Goal: Information Seeking & Learning: Learn about a topic

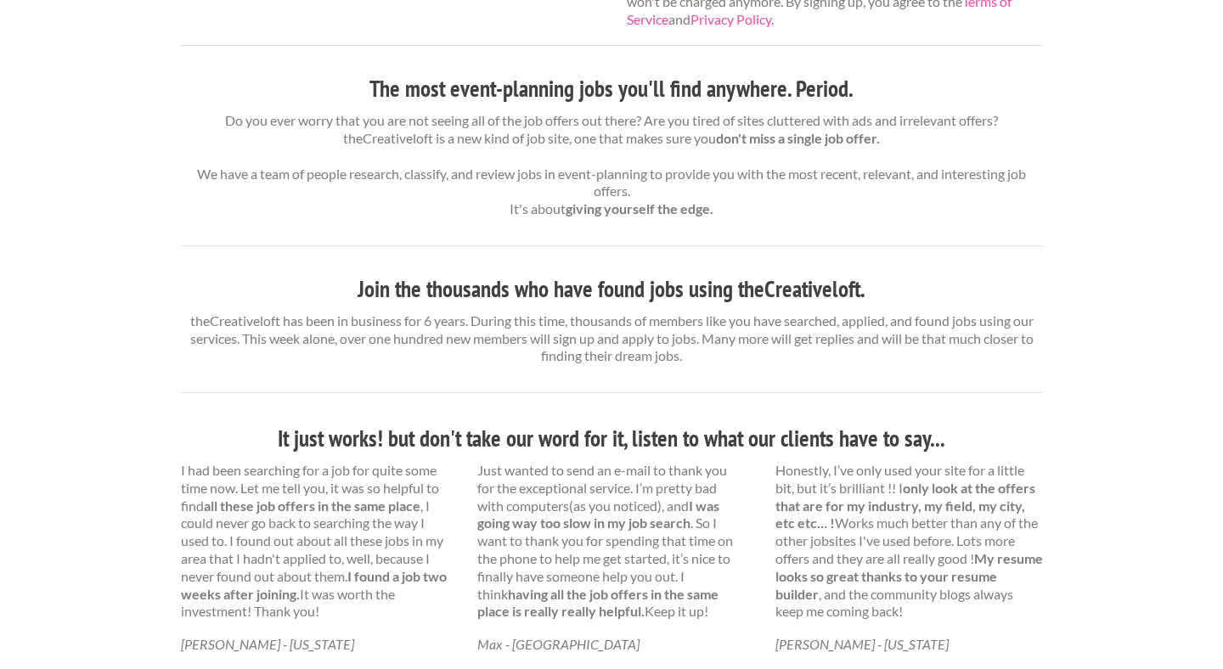
scroll to position [565, 0]
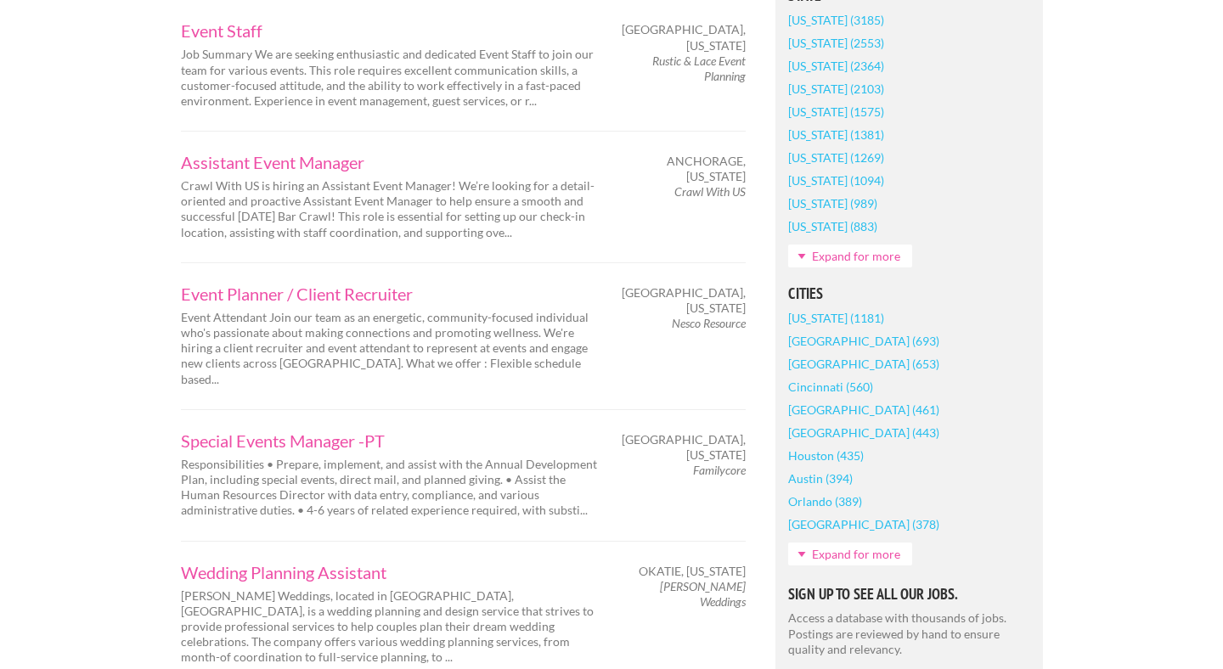
scroll to position [1092, 0]
click at [811, 564] on section "Cities New York (1181) Chicago (693) Atlanta (653) Cincinnati (560) Seattle (46…" at bounding box center [909, 433] width 242 height 298
click at [816, 554] on link "Expand for more" at bounding box center [850, 552] width 124 height 23
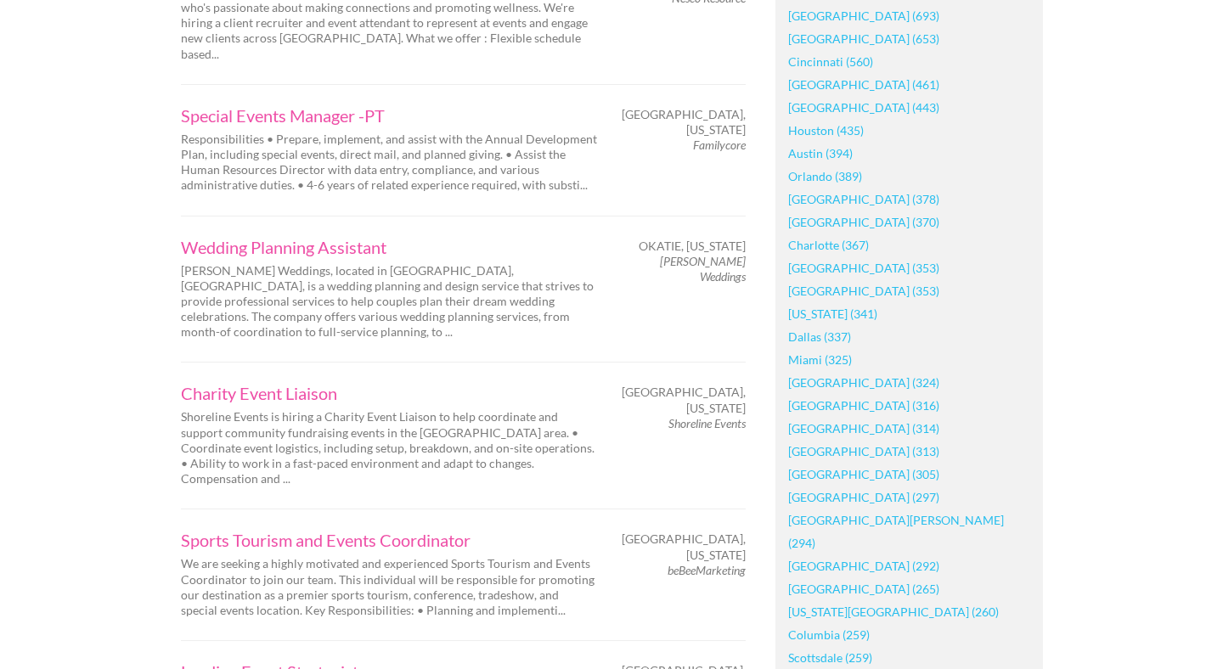
scroll to position [1487, 0]
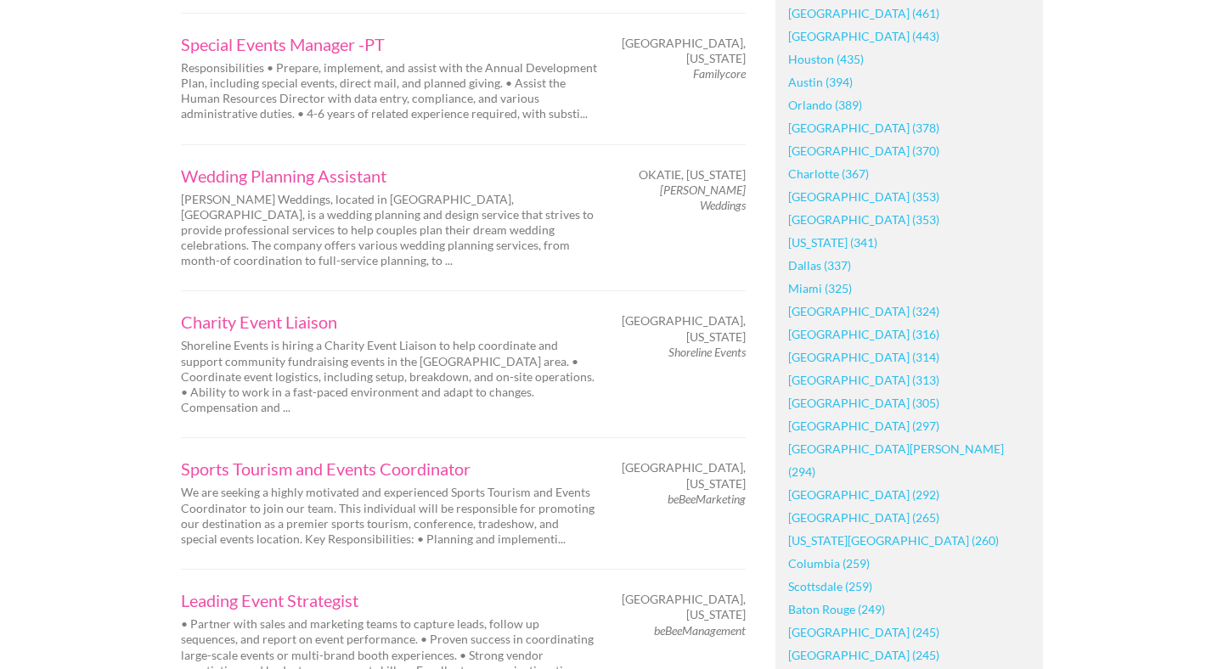
click at [856, 425] on link "[GEOGRAPHIC_DATA] (297)" at bounding box center [863, 425] width 151 height 23
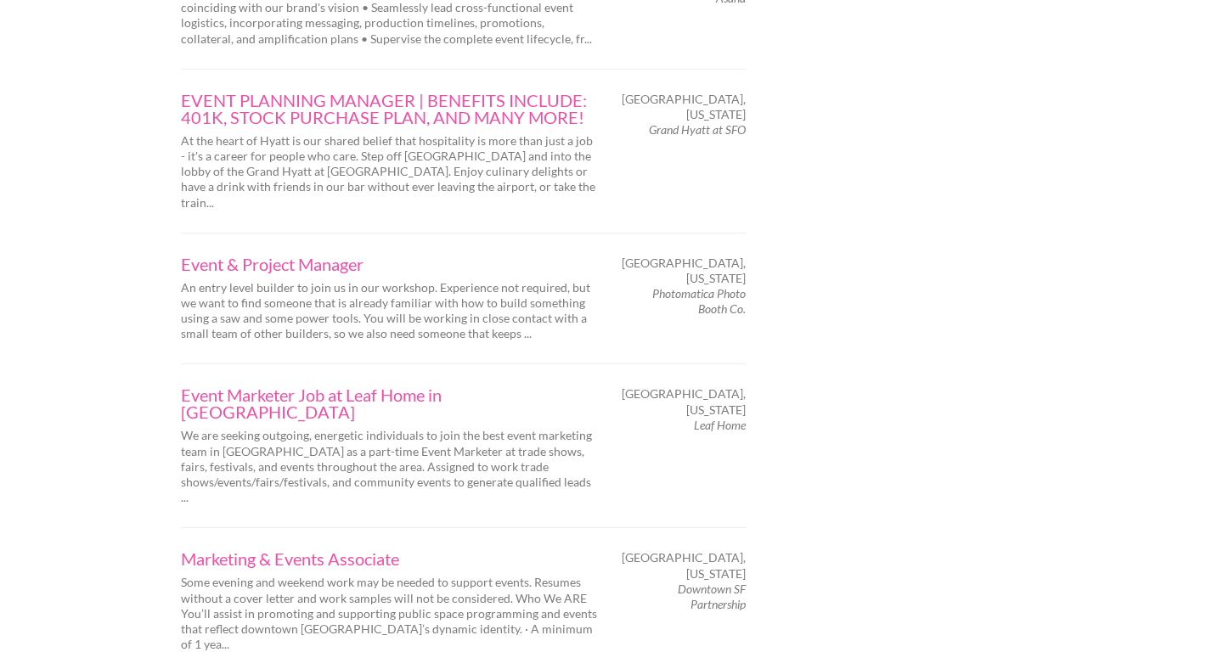
scroll to position [2690, 0]
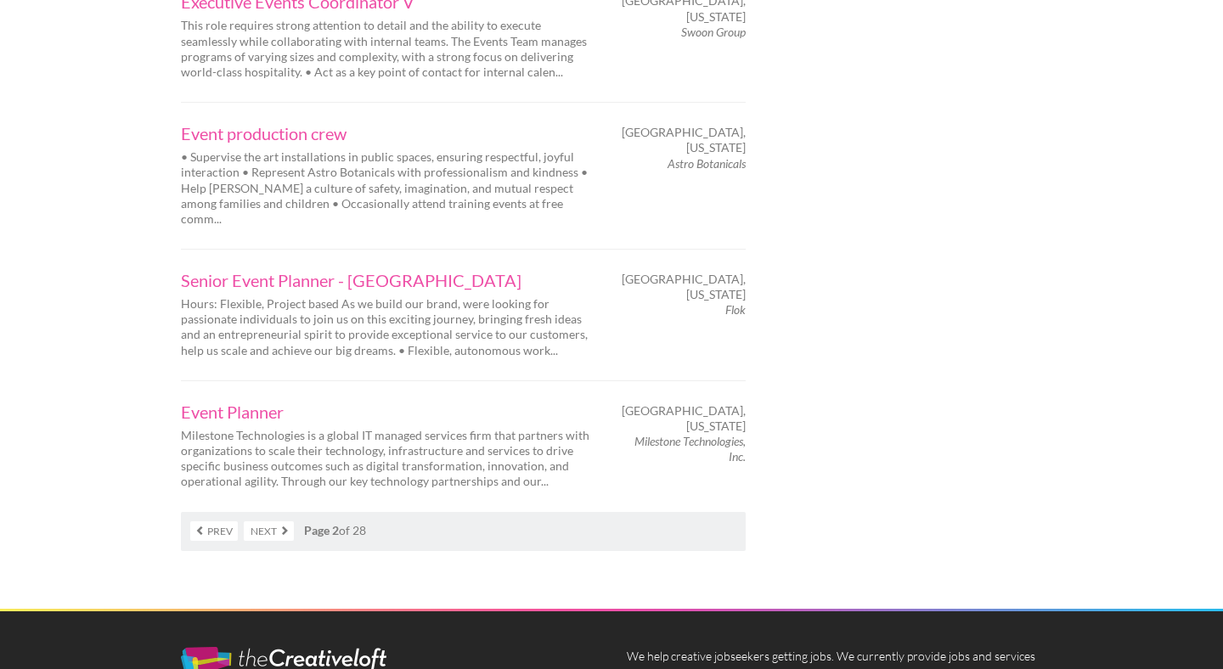
scroll to position [2689, 0]
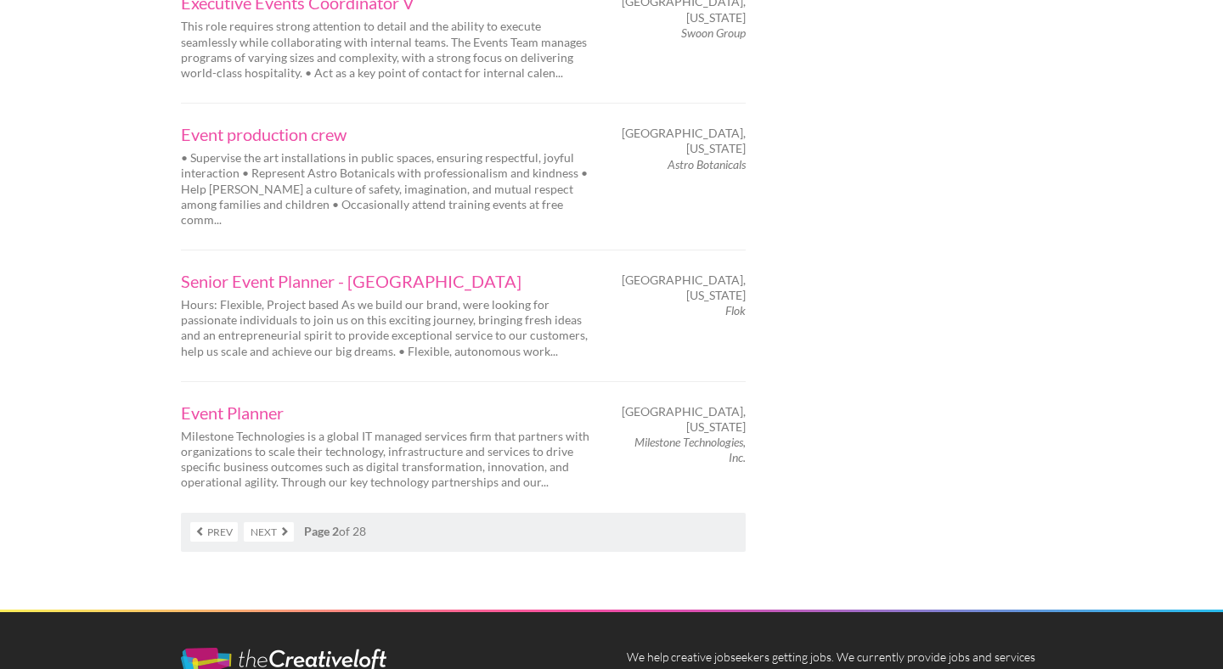
click at [278, 522] on link "Next" at bounding box center [269, 532] width 50 height 20
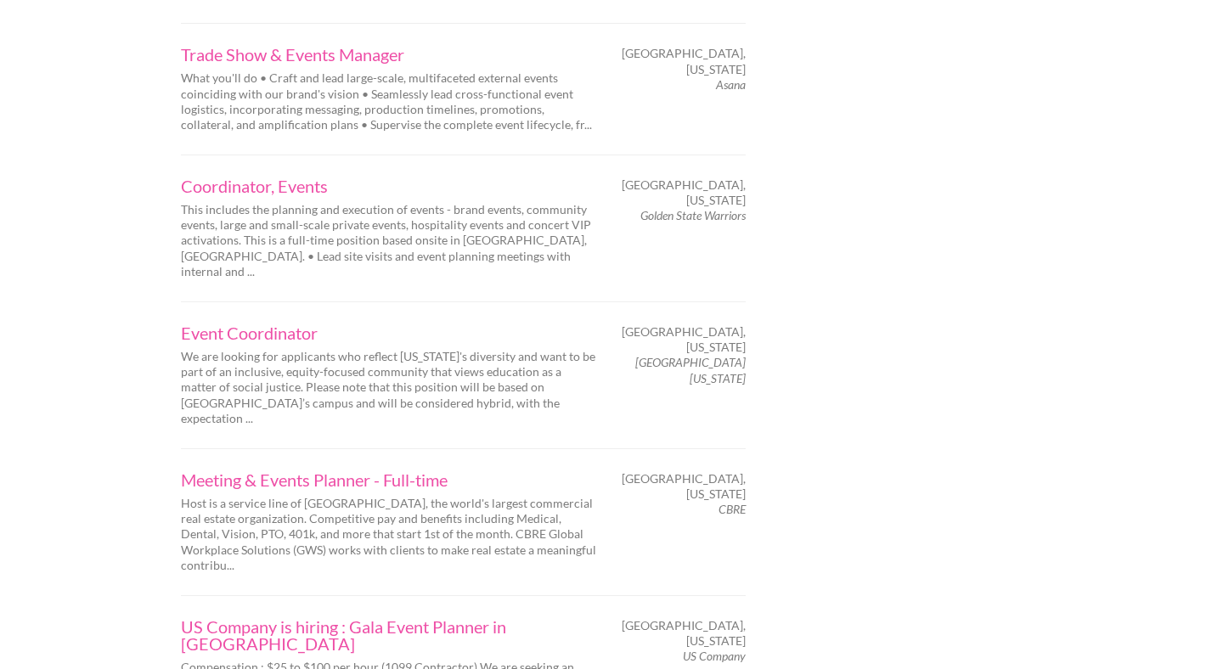
scroll to position [2932, 0]
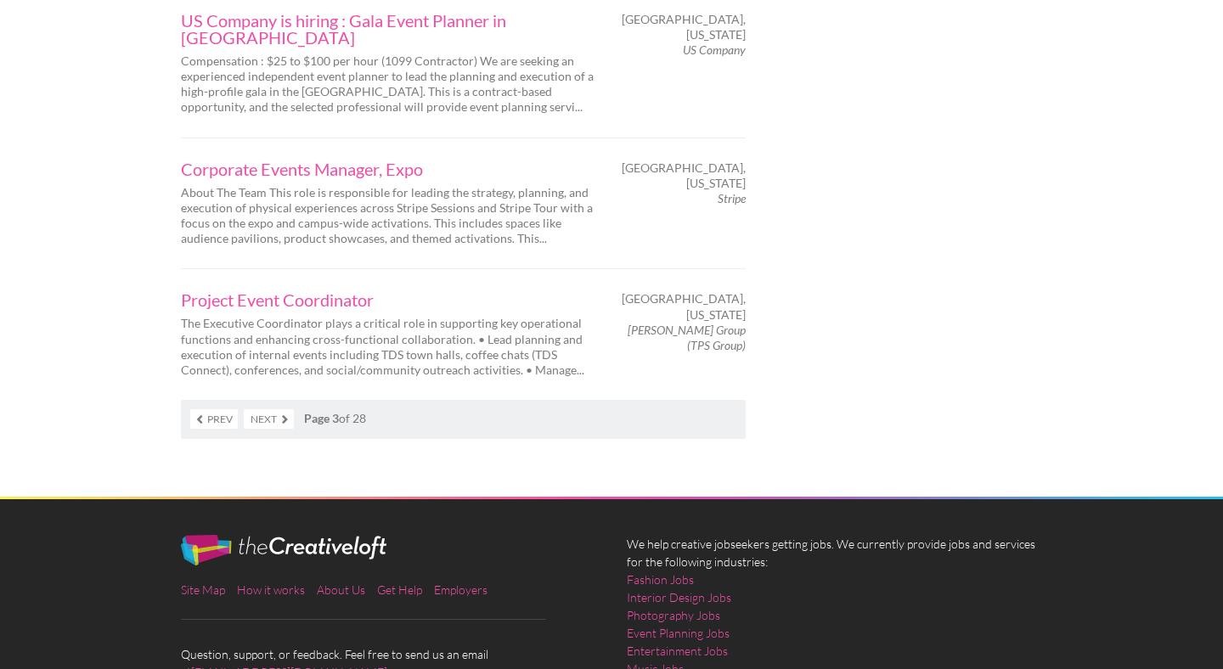
click at [204, 400] on nav "Prev Next Page 3 of 28" at bounding box center [463, 419] width 565 height 39
click at [211, 409] on link "Prev" at bounding box center [214, 419] width 48 height 20
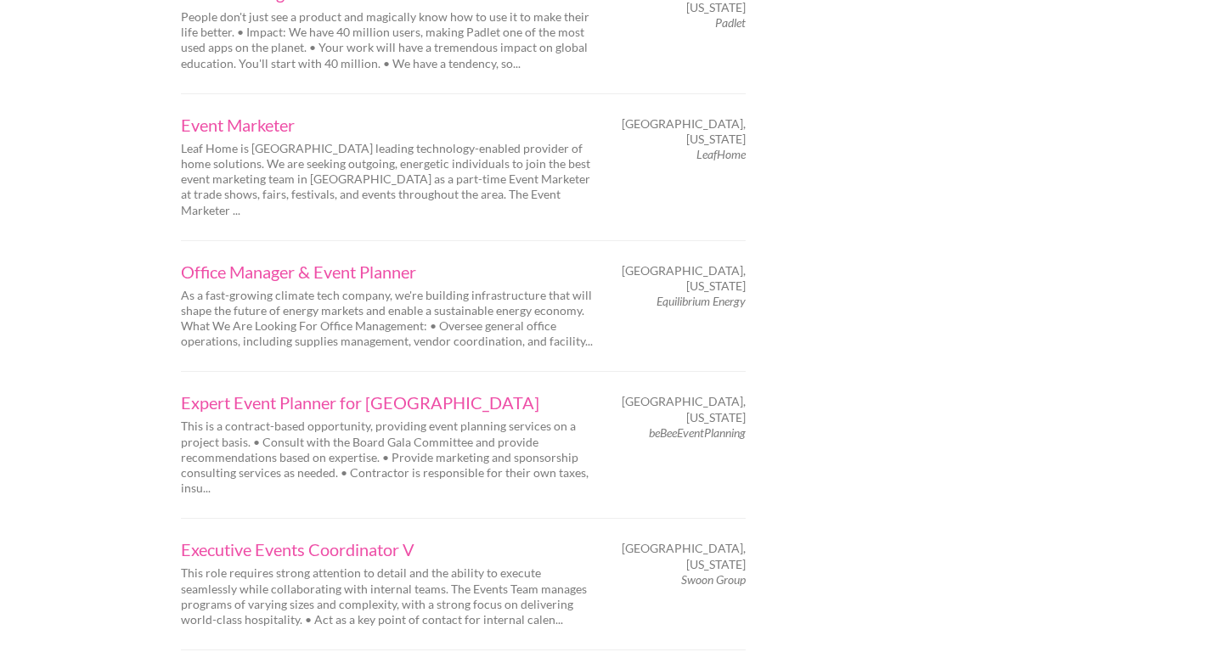
scroll to position [2863, 0]
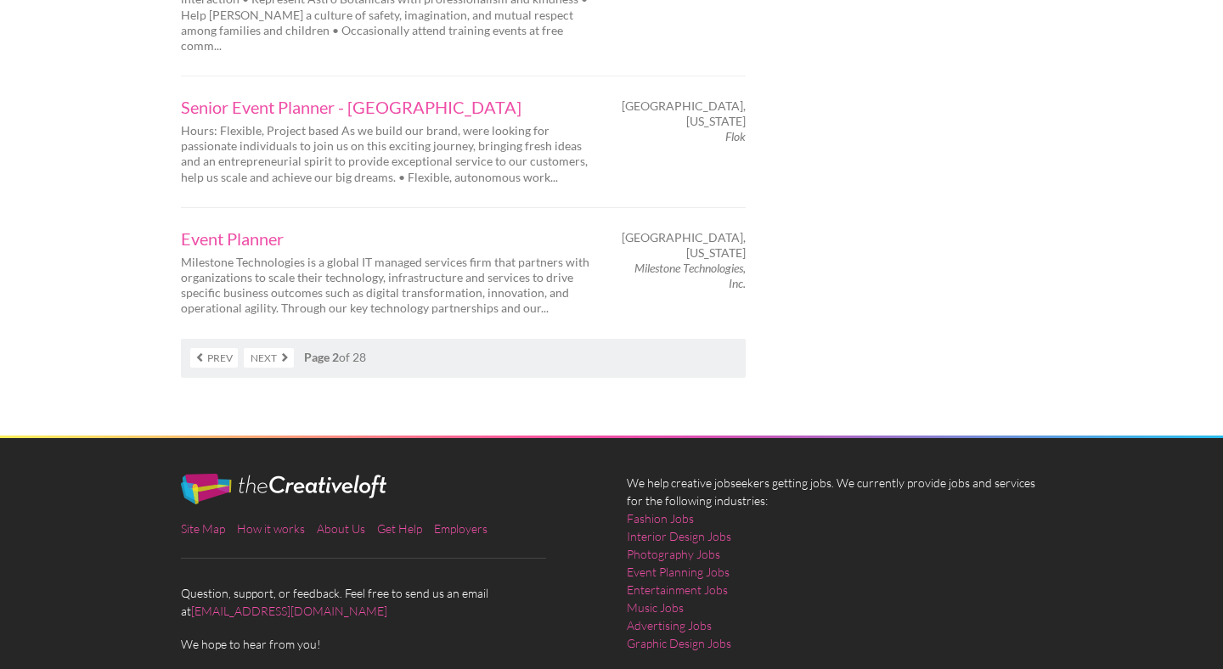
click at [206, 348] on link "Prev" at bounding box center [214, 358] width 48 height 20
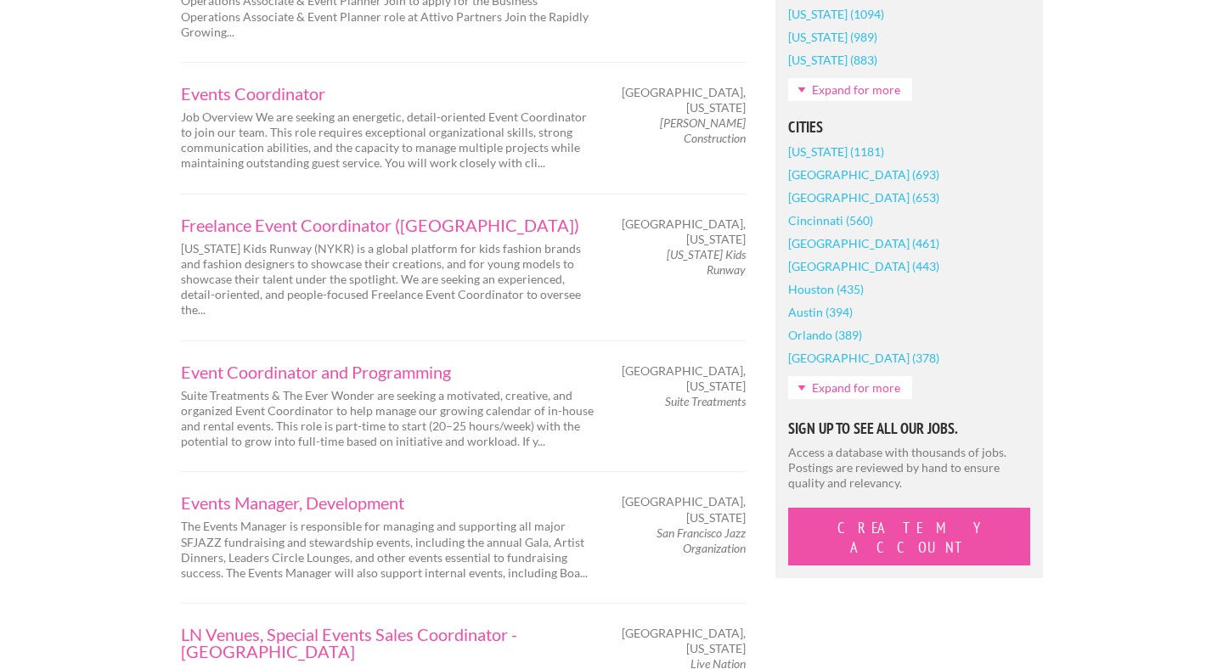
scroll to position [1338, 0]
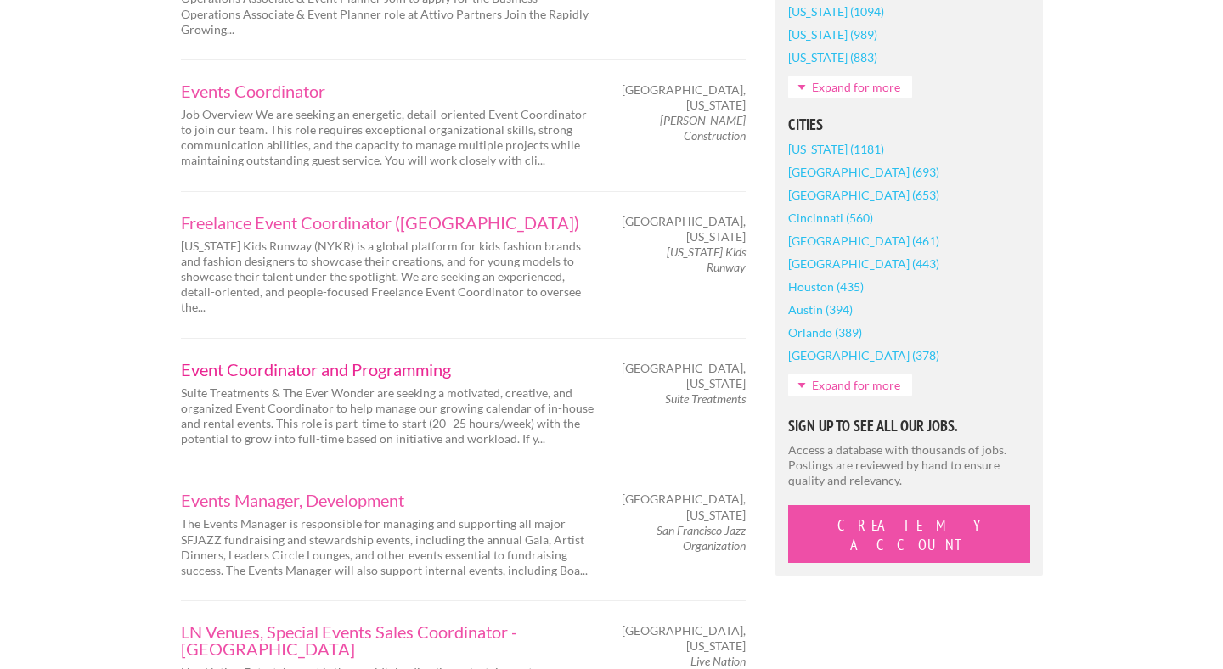
click at [402, 361] on link "Event Coordinator and Programming" at bounding box center [389, 369] width 416 height 17
